Goal: Task Accomplishment & Management: Manage account settings

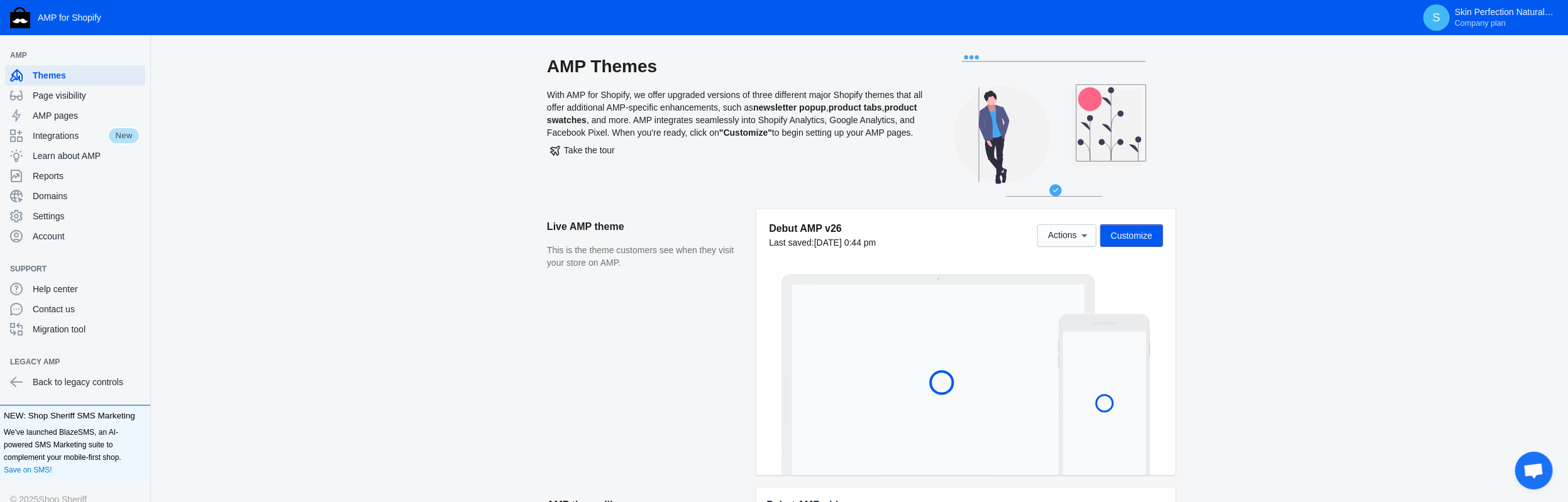
click at [1125, 235] on span "Customize" at bounding box center [1131, 235] width 41 height 10
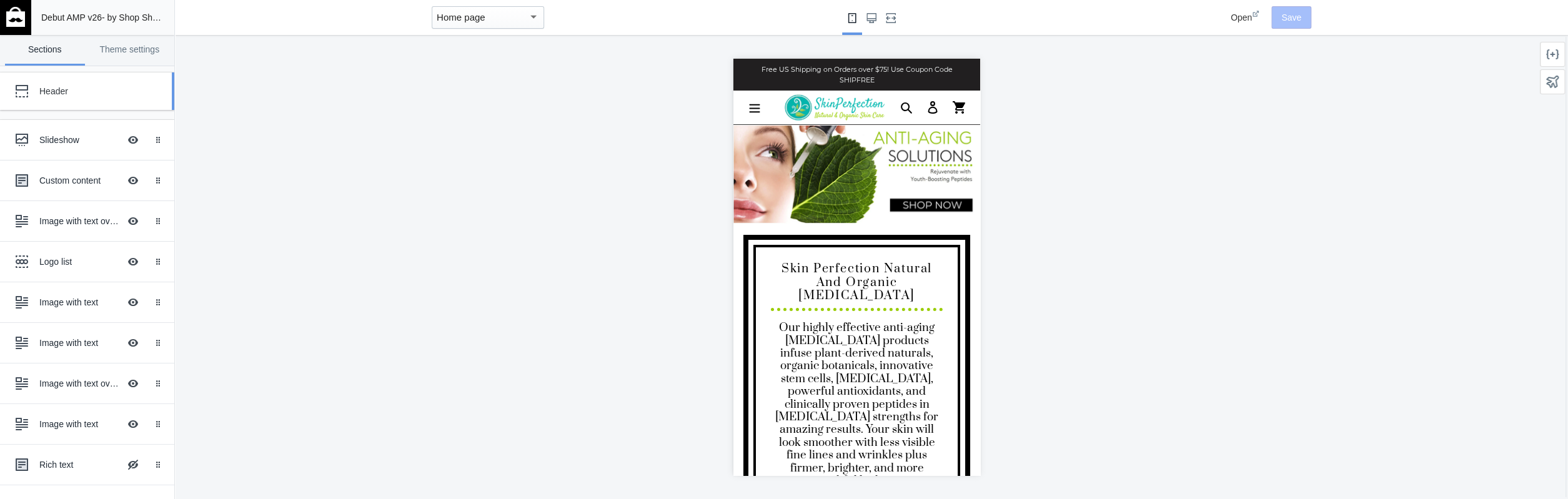
click at [46, 98] on div "Header" at bounding box center [77, 90] width 137 height 25
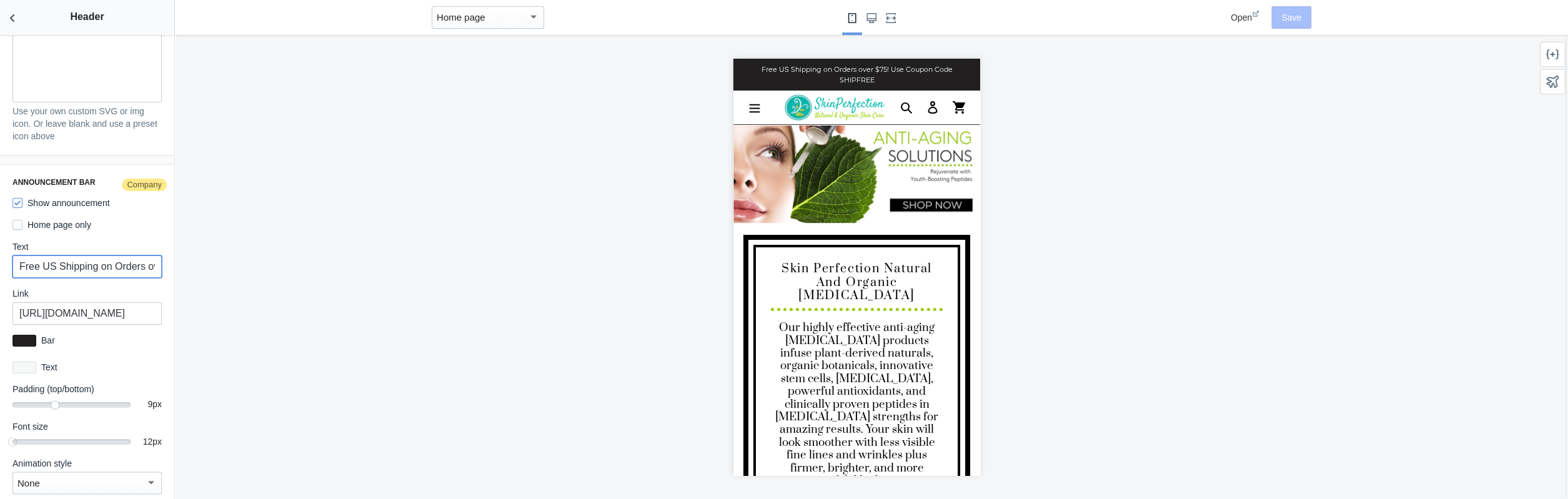
scroll to position [0, 168]
drag, startPoint x: 19, startPoint y: 254, endPoint x: 386, endPoint y: 300, distance: 369.9
click at [386, 300] on main "Debut AMP v26 - by Shop Sheriff Save Sections Theme settings Header Slideshow H…" at bounding box center [784, 250] width 1568 height 499
paste input "Navigate to Beautiful Skin – 20% Off Everything + Free Shipping for Orders Over…"
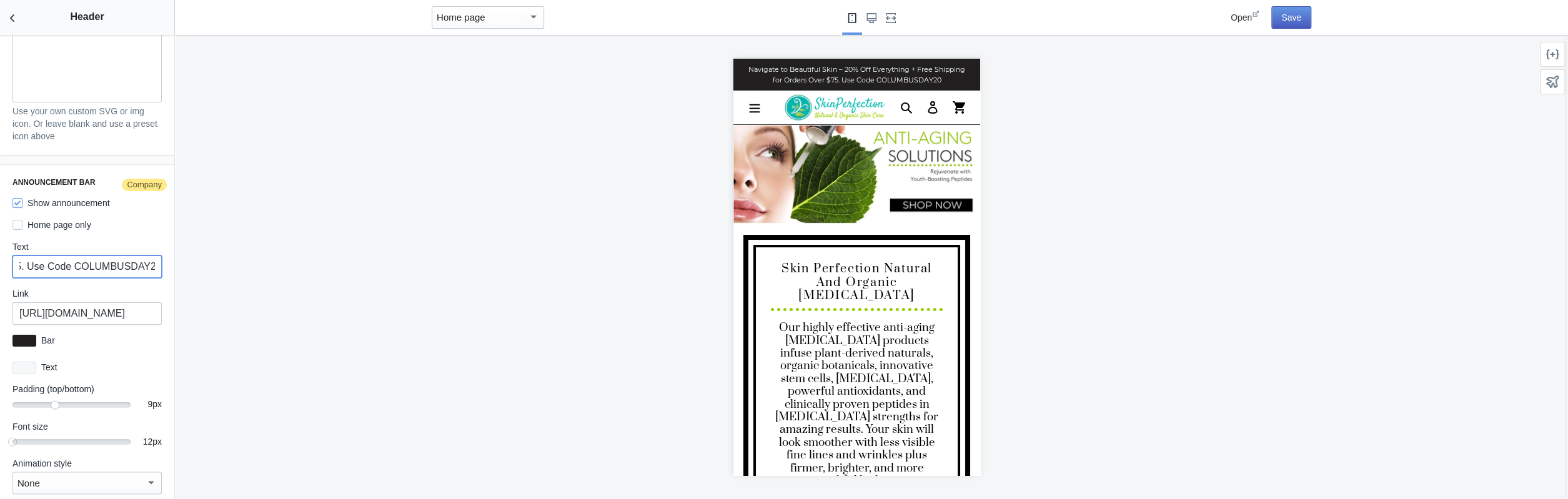
type input "Navigate to Beautiful Skin – 20% Off Everything + Free Shipping for Orders Over…"
click at [1289, 19] on button "Save" at bounding box center [1291, 17] width 40 height 23
